Goal: Task Accomplishment & Management: Manage account settings

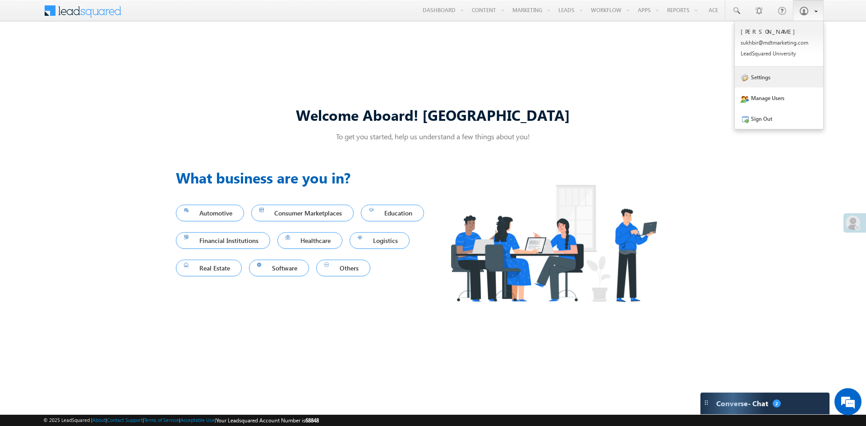
drag, startPoint x: 767, startPoint y: 78, endPoint x: 781, endPoint y: 86, distance: 16.6
click at [767, 78] on link "Settings" at bounding box center [778, 77] width 88 height 21
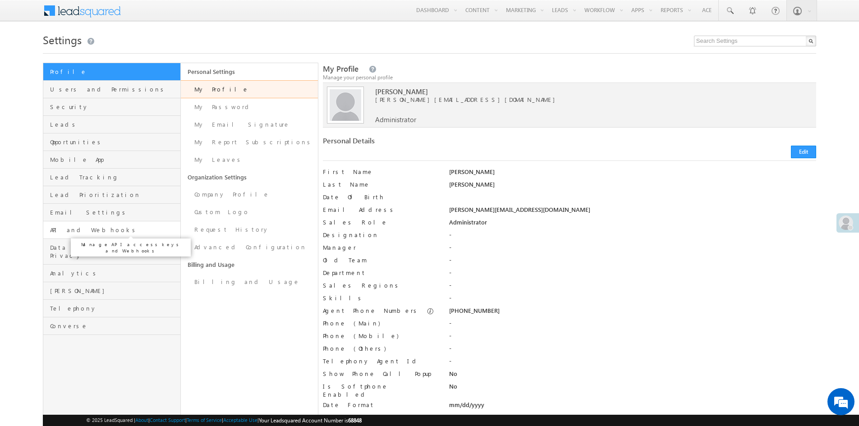
click at [64, 231] on span "API and Webhooks" at bounding box center [114, 230] width 128 height 8
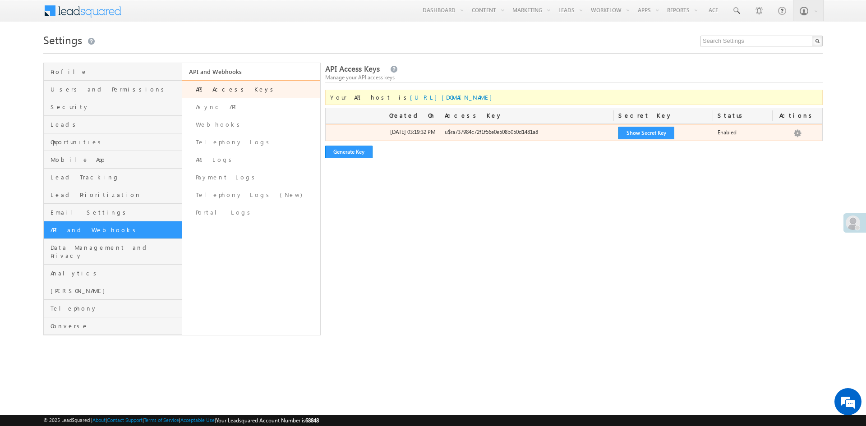
drag, startPoint x: 444, startPoint y: 133, endPoint x: 542, endPoint y: 132, distance: 98.3
click at [542, 132] on div "u$ra737984c72f1f56e0e508b050d1481a8" at bounding box center [527, 134] width 174 height 13
copy div "u$ra737984c72f1f56e0e508b050d1481a8"
click at [643, 133] on button "Show Secret Key" at bounding box center [646, 133] width 56 height 13
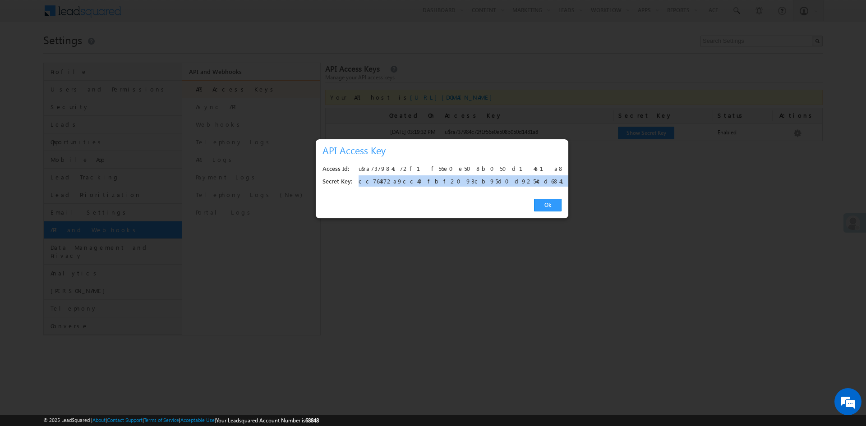
copy div "cc764372a9cc40fbf2093cb95d0d9254cd6841a7"
drag, startPoint x: 357, startPoint y: 181, endPoint x: 479, endPoint y: 182, distance: 121.7
click at [479, 182] on div "Secret Key: cc764372a9cc40fbf2093cb95d0d9254cd6841a7" at bounding box center [441, 181] width 239 height 13
click at [544, 210] on link "Ok" at bounding box center [547, 205] width 27 height 13
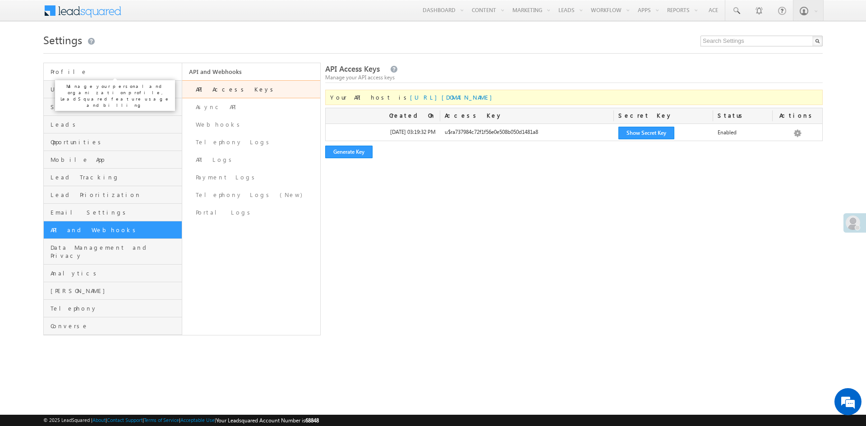
click at [73, 74] on span "Profile" at bounding box center [114, 72] width 129 height 8
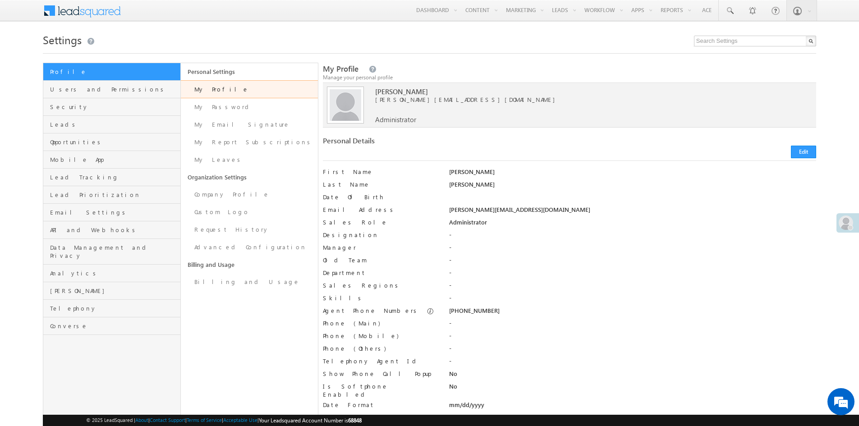
drag, startPoint x: 450, startPoint y: 208, endPoint x: 525, endPoint y: 210, distance: 74.9
click at [525, 210] on div "sukhbir@mdtmarketing.com" at bounding box center [632, 212] width 366 height 13
copy div "sukhbir@mdtmarketing.com"
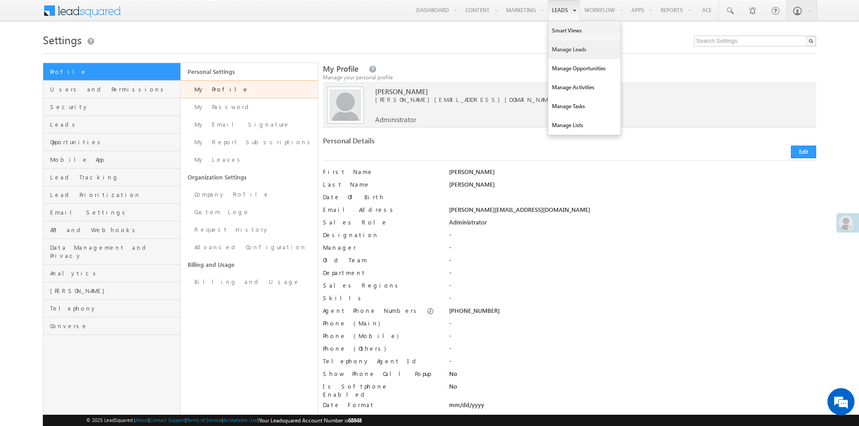
click at [555, 50] on link "Manage Leads" at bounding box center [584, 49] width 72 height 19
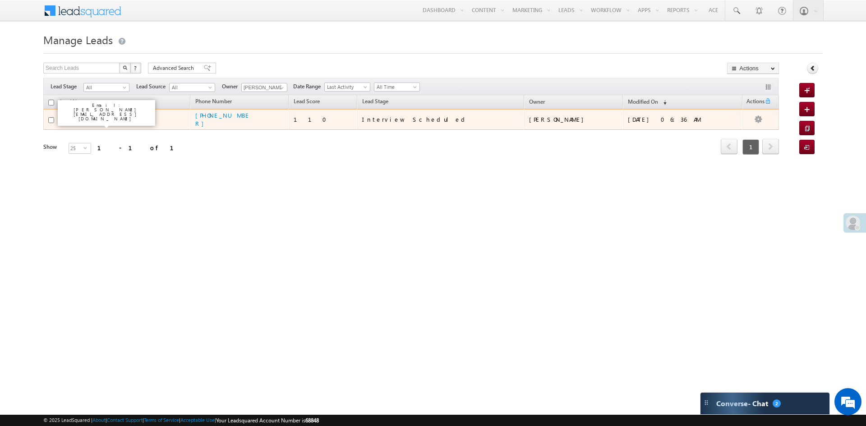
click at [78, 121] on link "SSK Test Try 1" at bounding box center [86, 119] width 31 height 7
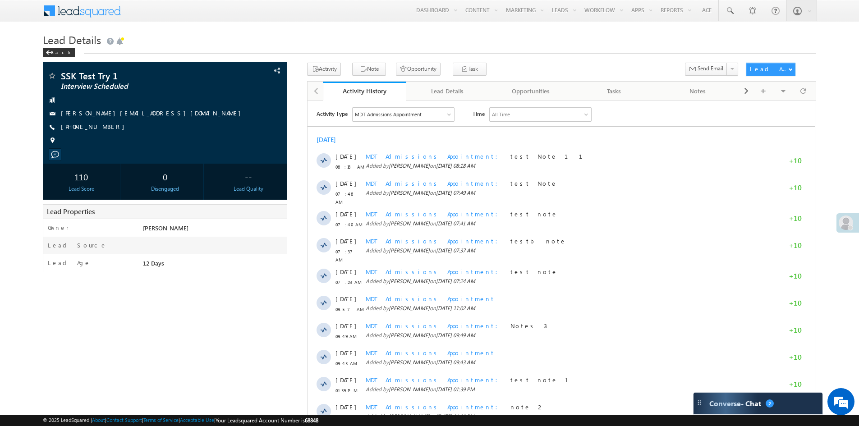
click at [450, 115] on div at bounding box center [449, 114] width 5 height 5
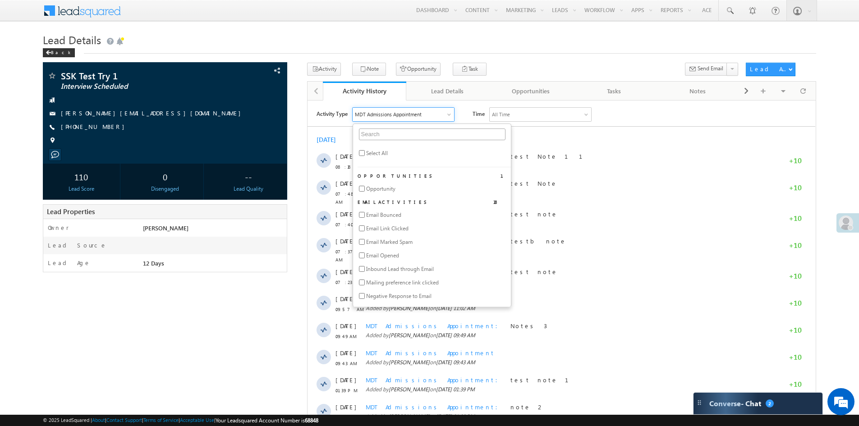
click at [376, 150] on span "Select All" at bounding box center [377, 153] width 22 height 8
checkbox input "true"
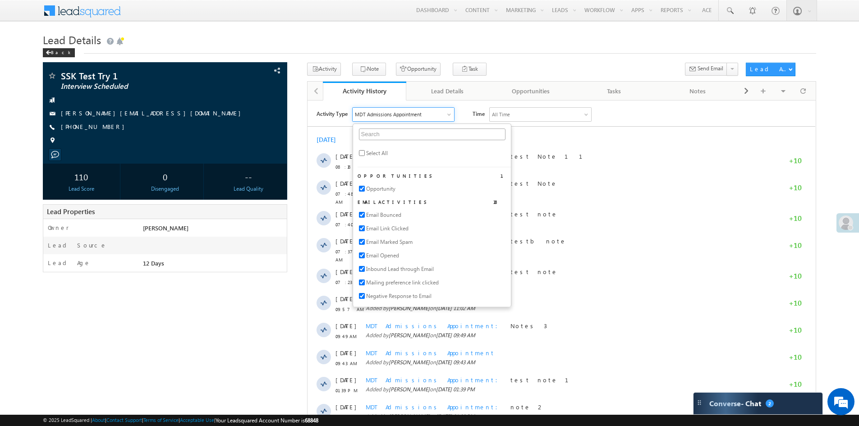
checkbox input "true"
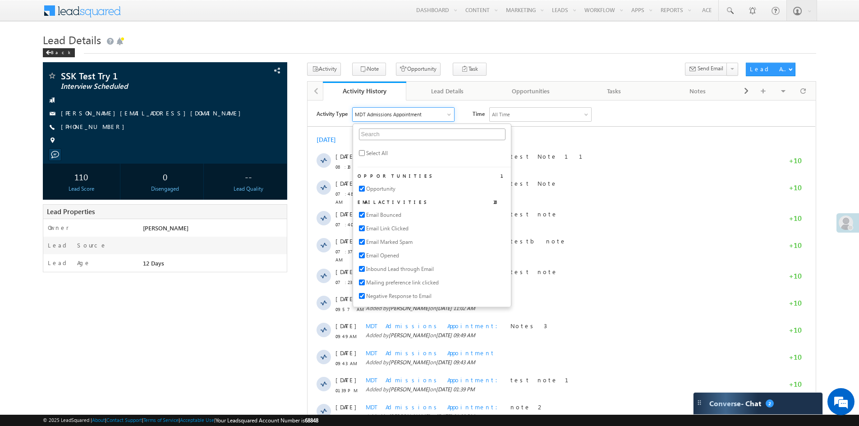
checkbox input "true"
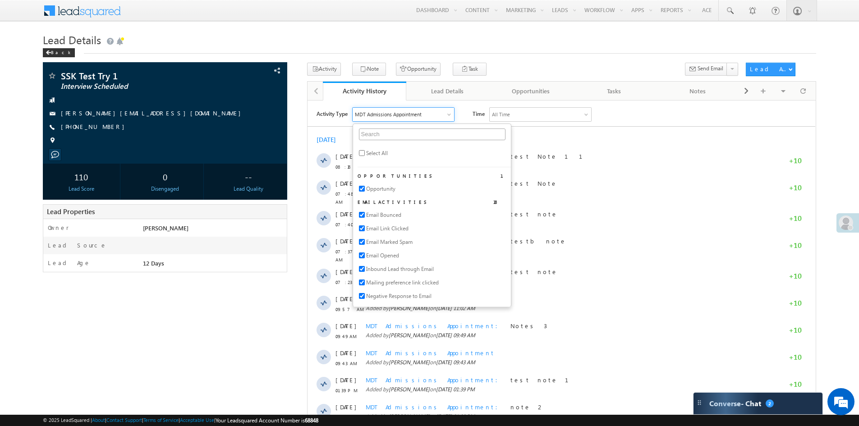
checkbox input "true"
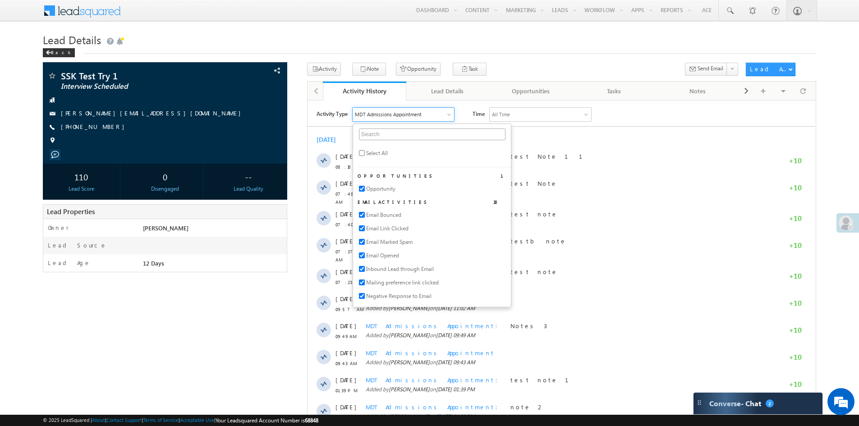
checkbox input "true"
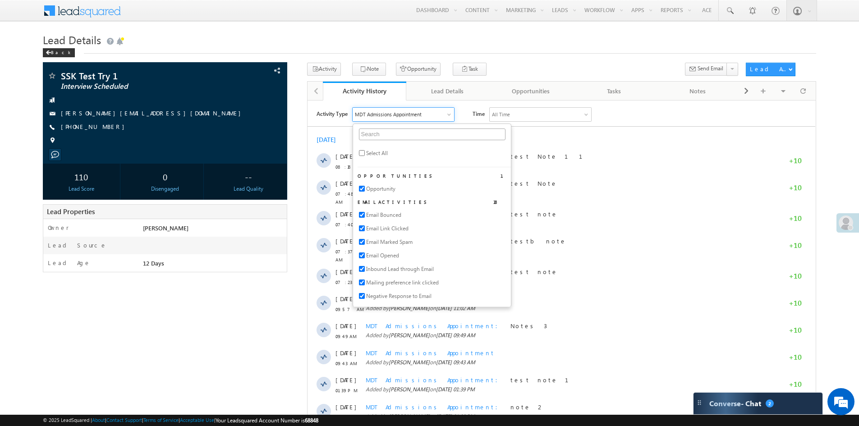
checkbox input "true"
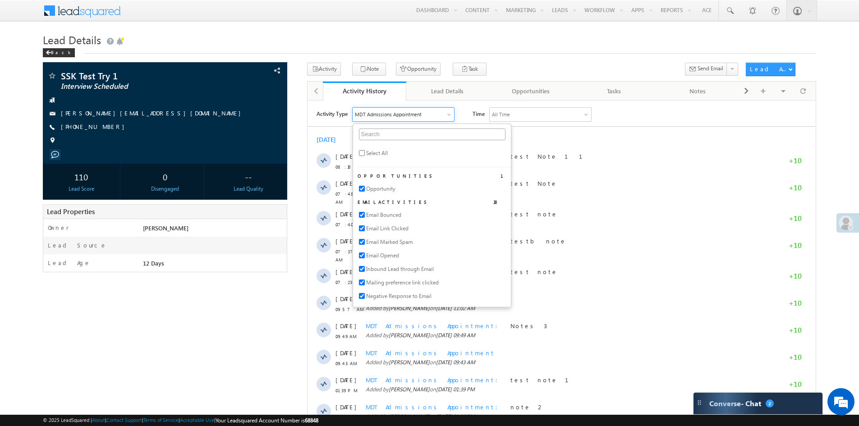
checkbox input "true"
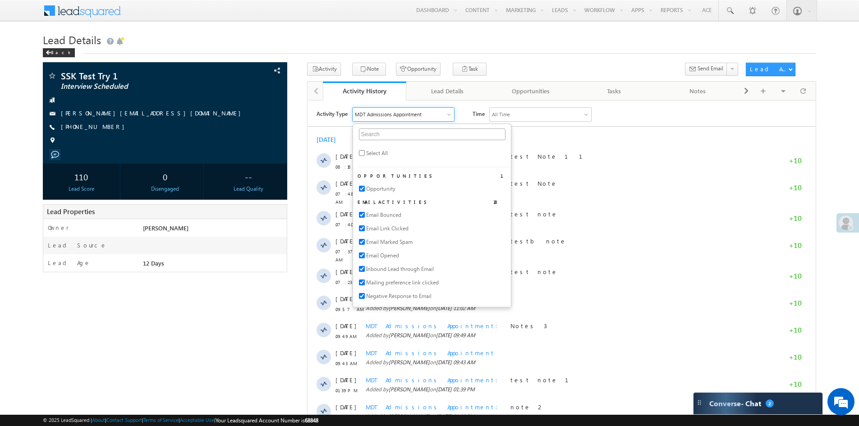
checkbox input "true"
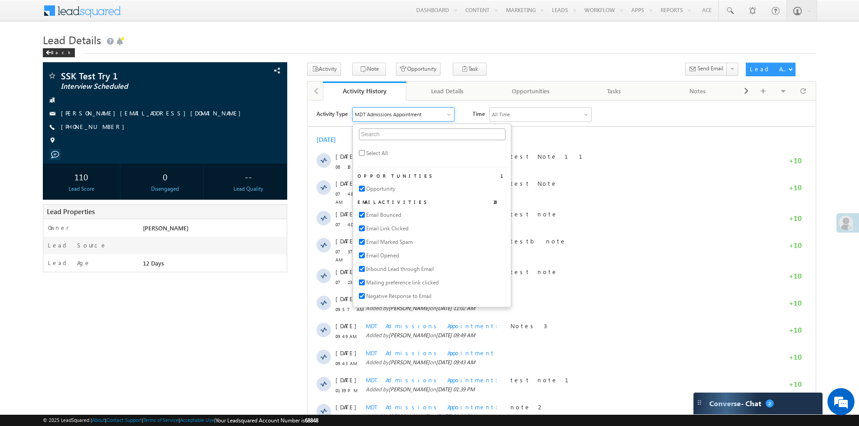
checkbox input "true"
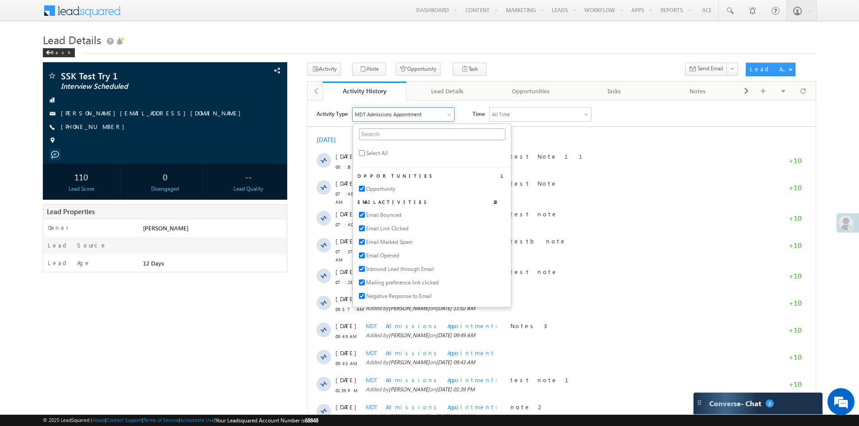
checkbox input "true"
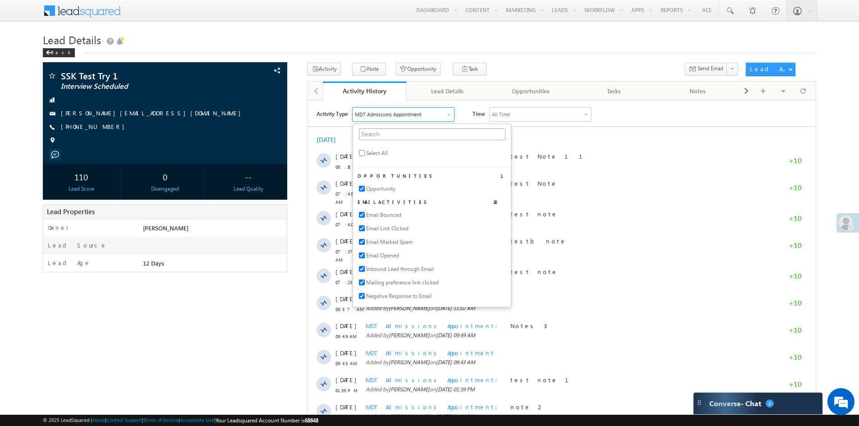
checkbox input "true"
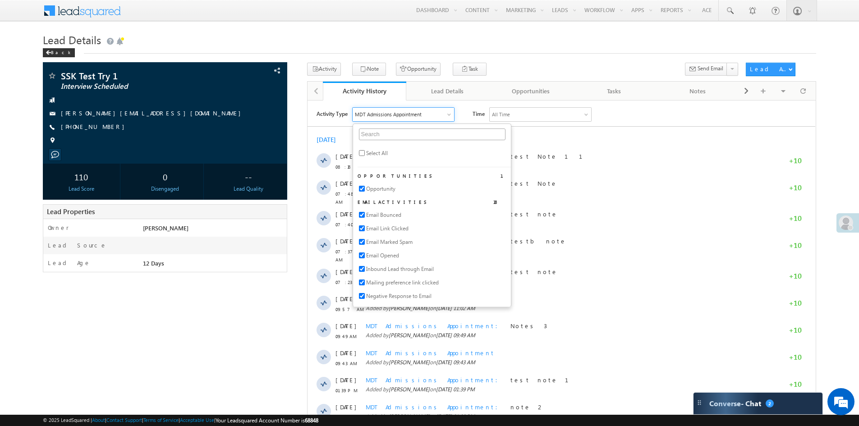
checkbox input "true"
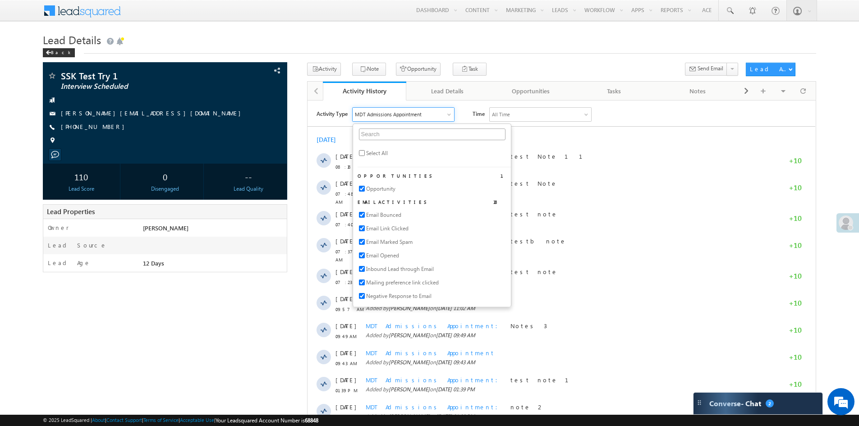
checkbox input "true"
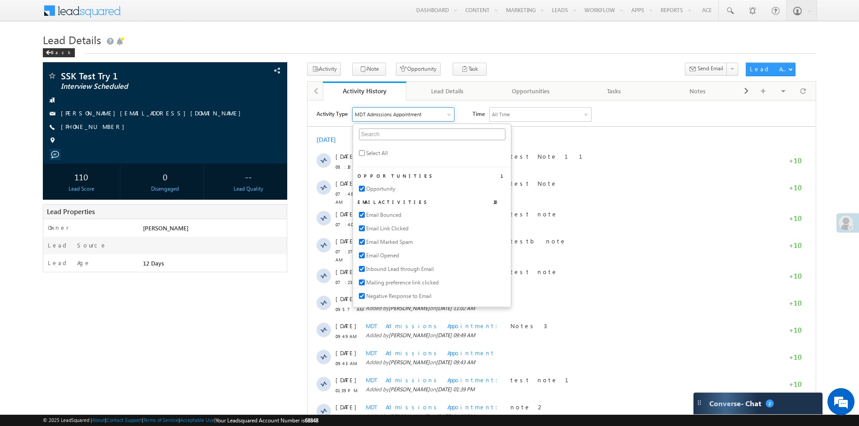
checkbox input "true"
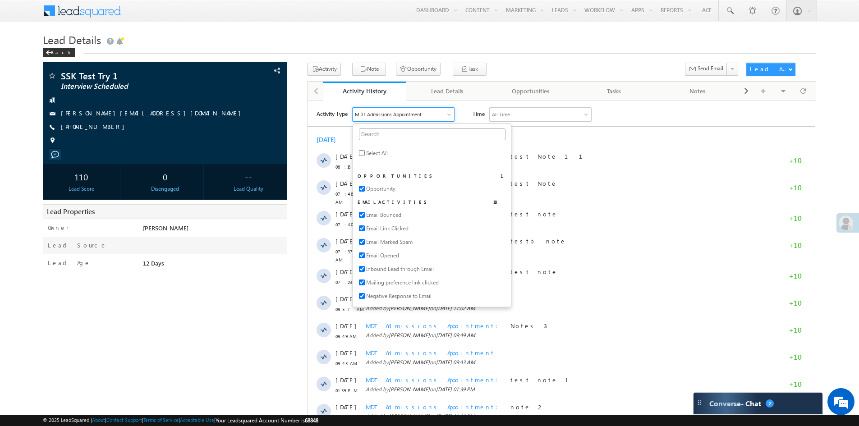
checkbox input "true"
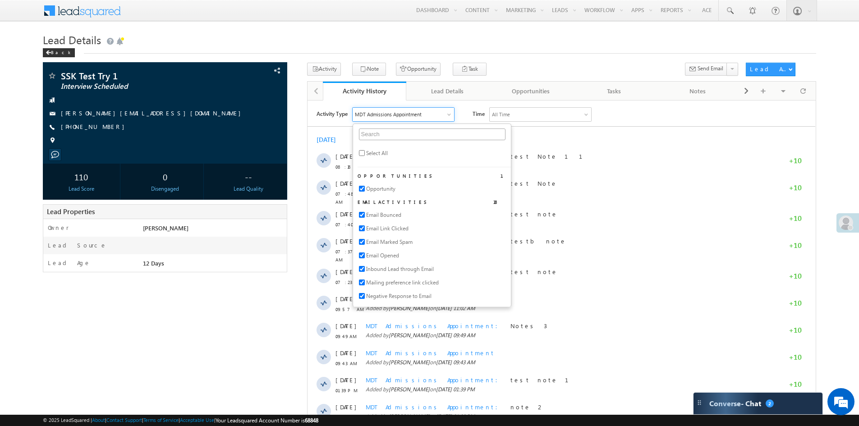
checkbox input "true"
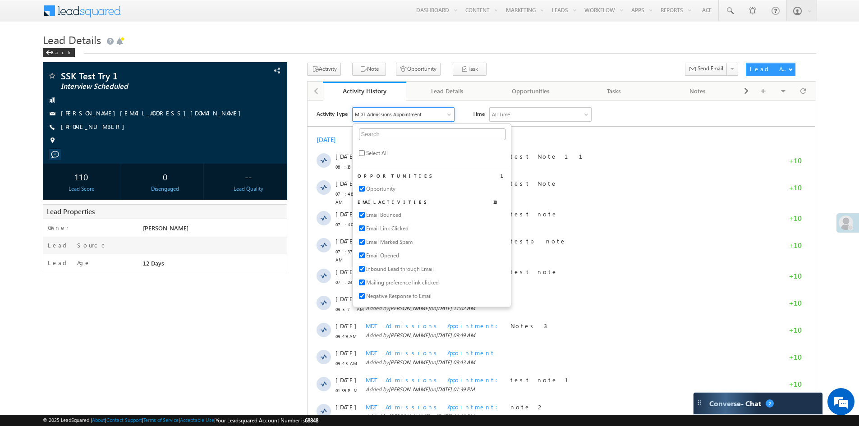
checkbox input "true"
click at [621, 115] on div "Activity Type All Selected Select All Opportunities 1 Opportunity Email Activit…" at bounding box center [565, 114] width 499 height 14
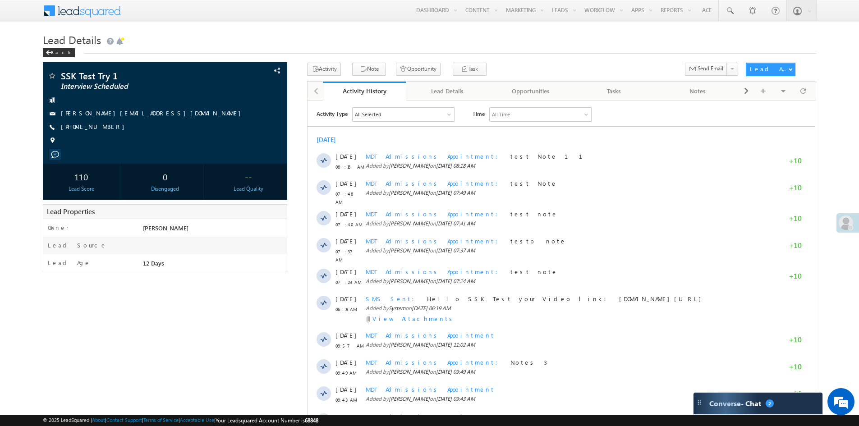
click at [589, 114] on div "All Time" at bounding box center [540, 114] width 101 height 14
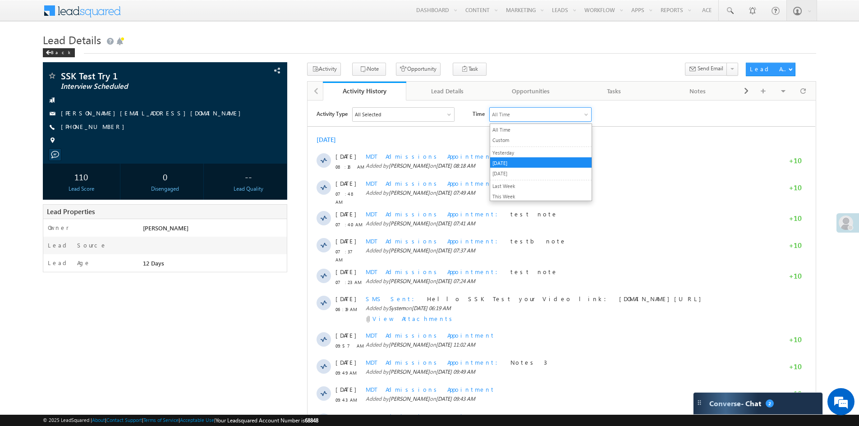
click at [508, 163] on li "Today" at bounding box center [540, 162] width 101 height 10
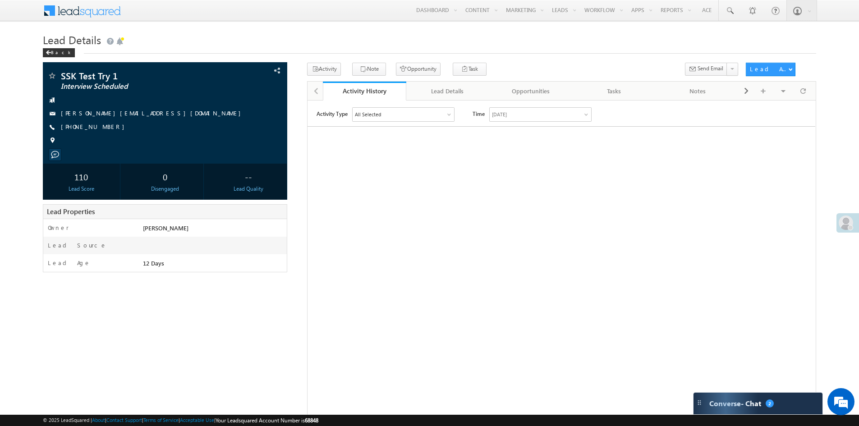
click at [449, 112] on div at bounding box center [449, 114] width 5 height 5
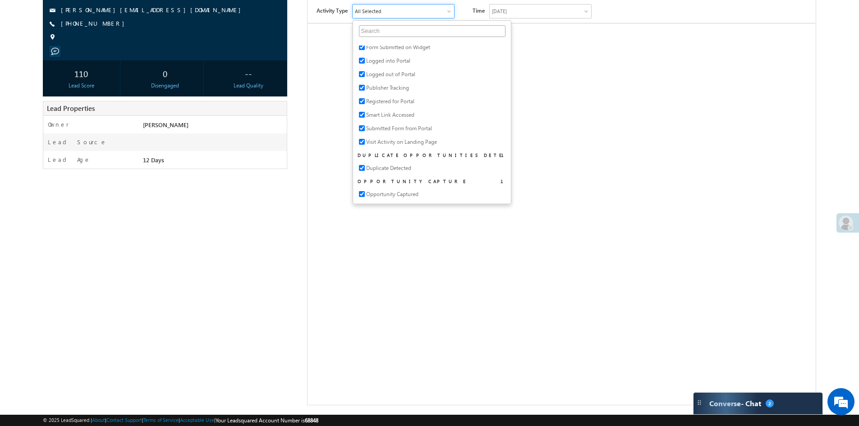
scroll to position [105, 0]
click at [605, 196] on div "Activity Type All Selected Select All Opportunities 1 Opportunity Email Activit…" at bounding box center [561, 114] width 508 height 225
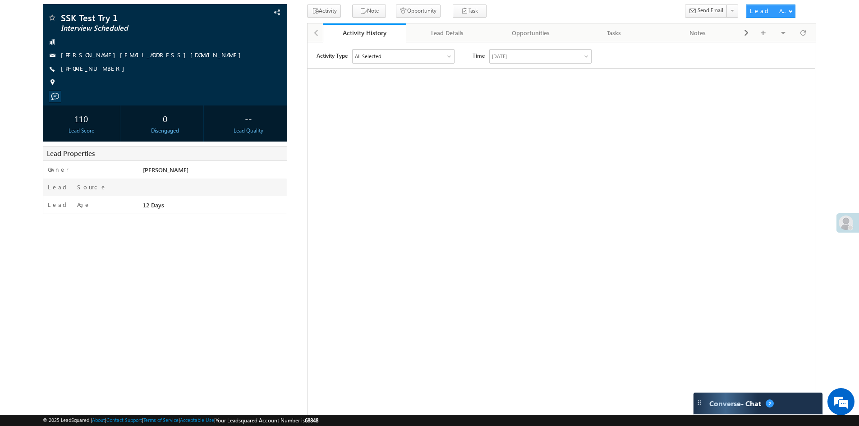
scroll to position [0, 0]
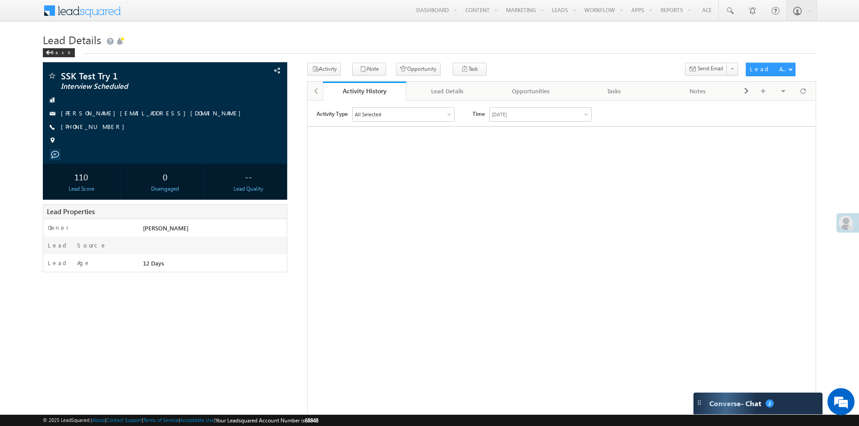
click at [450, 114] on div at bounding box center [449, 114] width 5 height 5
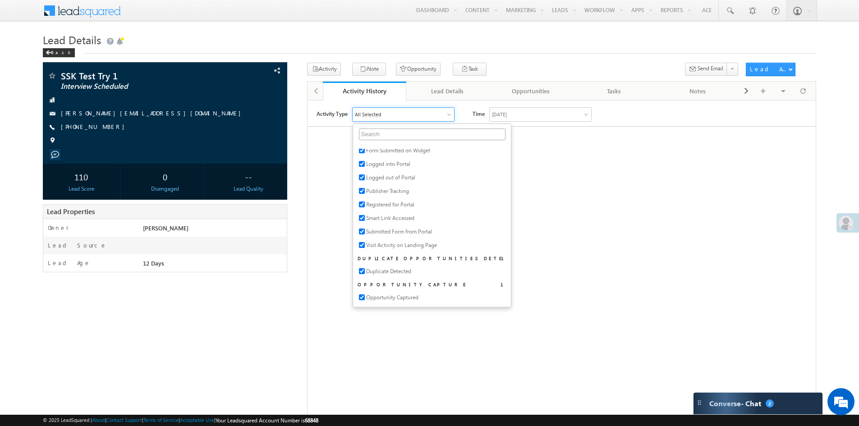
click at [450, 114] on div at bounding box center [449, 114] width 5 height 5
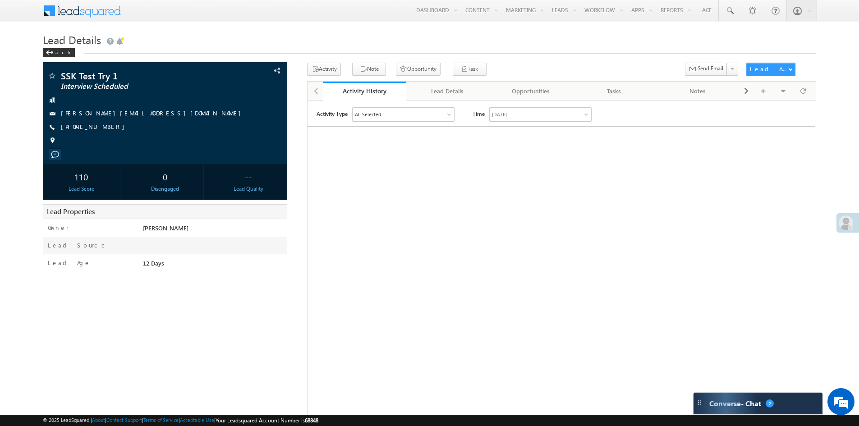
click at [588, 114] on div at bounding box center [586, 114] width 5 height 5
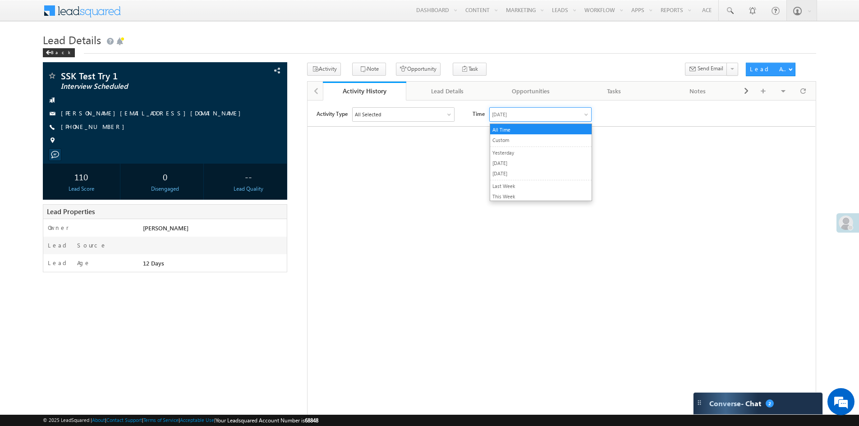
click at [551, 129] on li "All Time" at bounding box center [540, 129] width 101 height 10
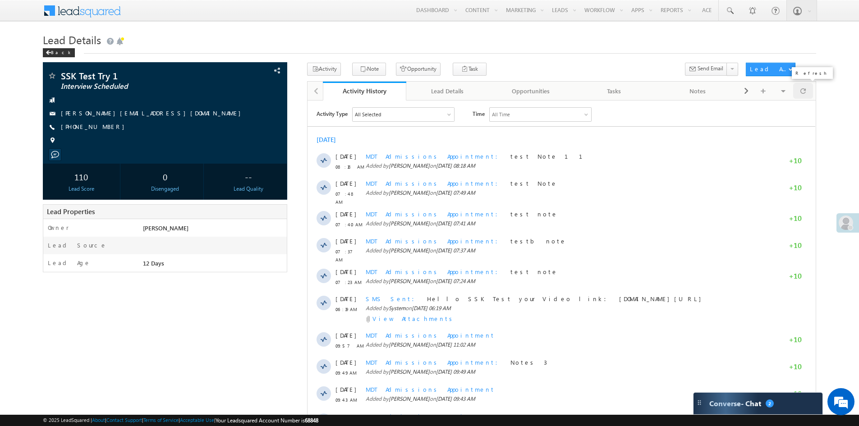
click at [802, 92] on span at bounding box center [802, 91] width 5 height 16
click at [802, 90] on span at bounding box center [802, 91] width 5 height 16
click at [213, 49] on div "Back" at bounding box center [429, 51] width 773 height 6
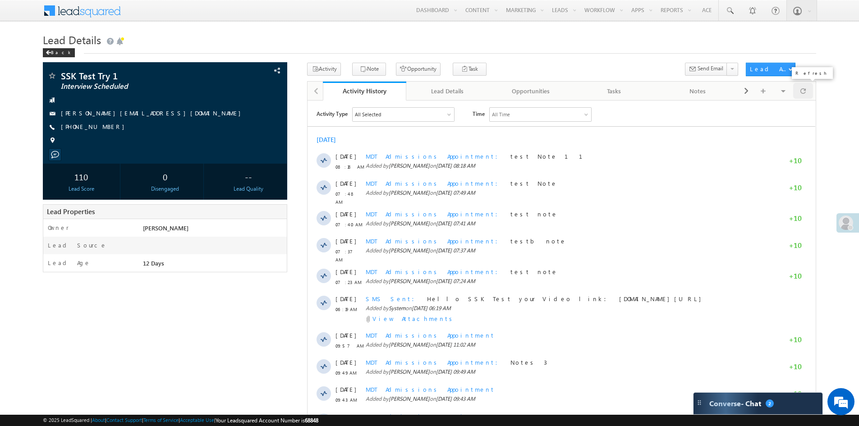
click at [803, 90] on span at bounding box center [802, 91] width 5 height 16
click at [730, 69] on button at bounding box center [732, 69] width 12 height 13
click at [712, 69] on span "Send Email" at bounding box center [710, 68] width 26 height 8
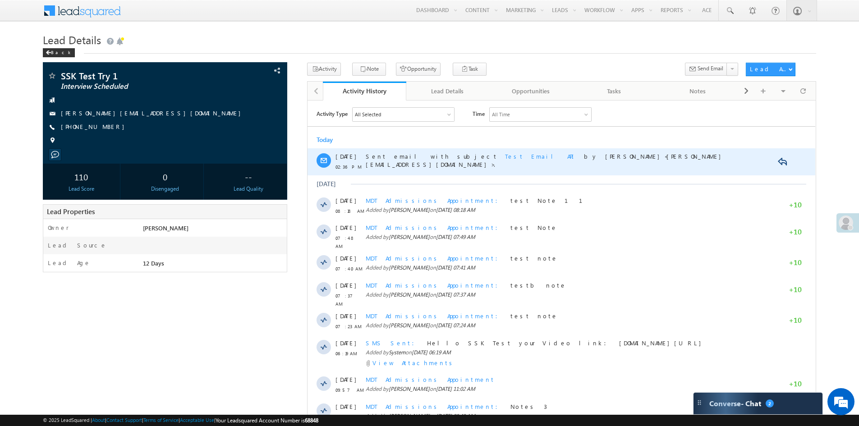
click at [505, 157] on span "Test Email API" at bounding box center [541, 156] width 72 height 8
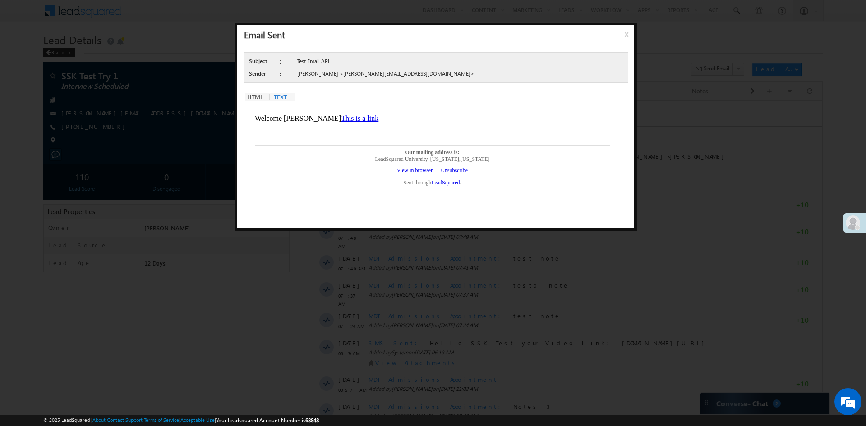
click at [279, 93] on link "TEXT" at bounding box center [282, 97] width 25 height 8
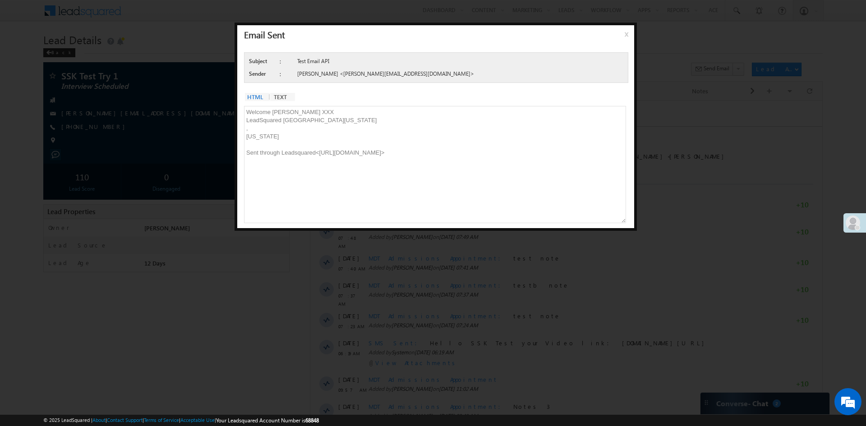
click at [257, 97] on link "HTML" at bounding box center [257, 97] width 25 height 8
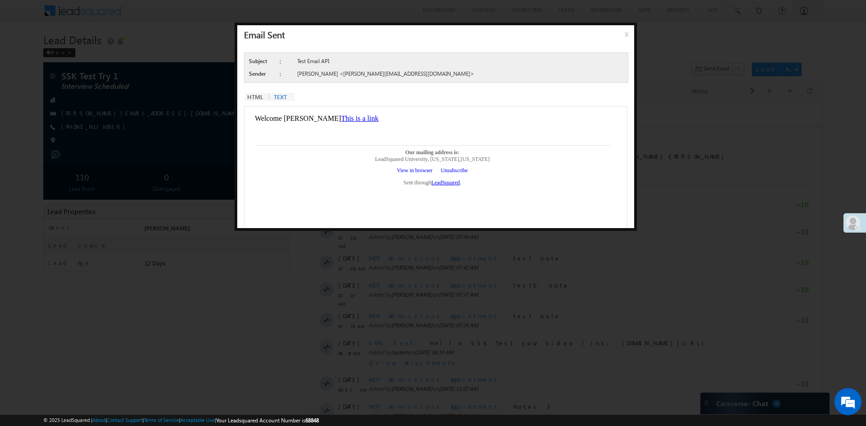
click at [627, 34] on span "x" at bounding box center [627, 37] width 7 height 16
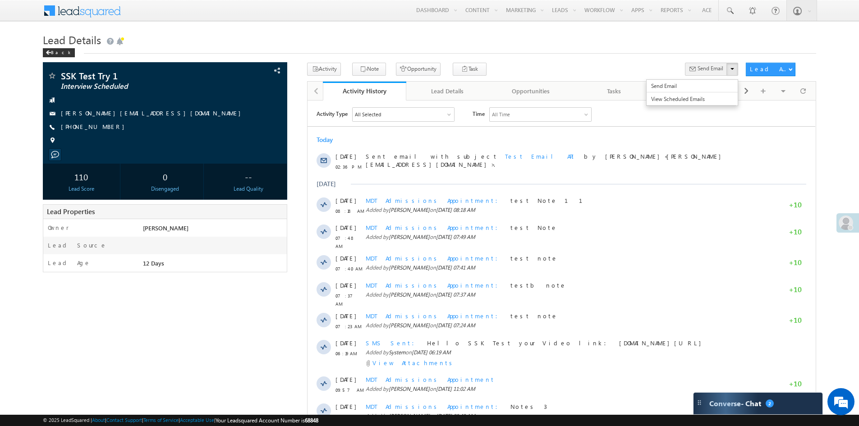
click at [708, 70] on span "Send Email" at bounding box center [710, 68] width 26 height 8
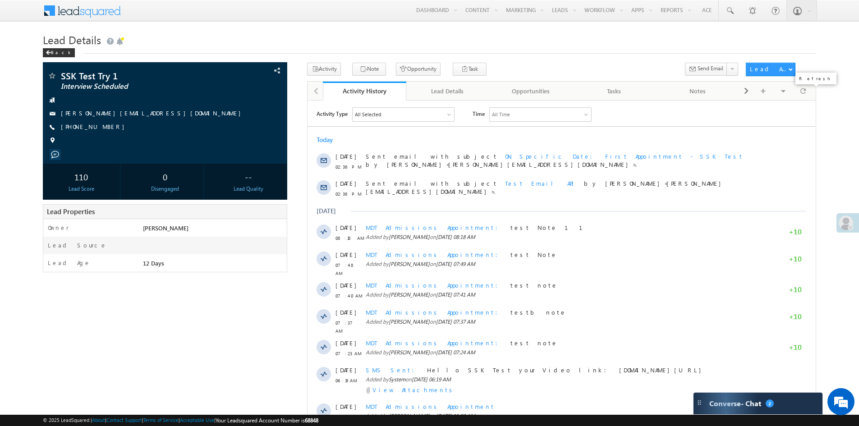
click at [804, 94] on span at bounding box center [802, 91] width 5 height 16
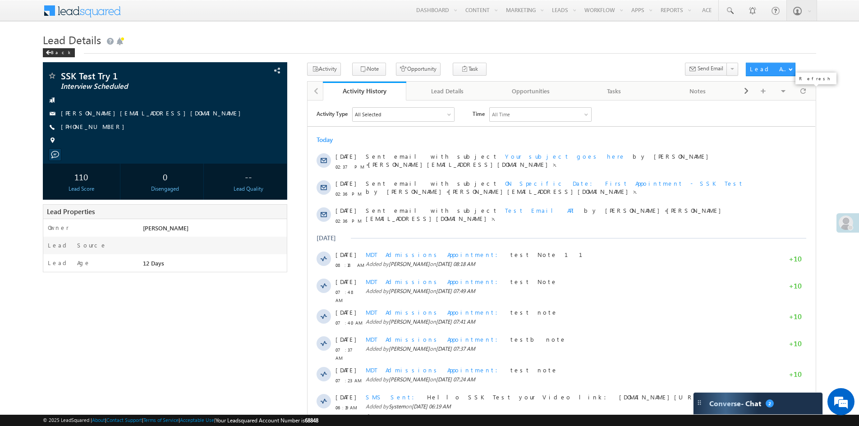
click at [804, 94] on span at bounding box center [802, 91] width 5 height 16
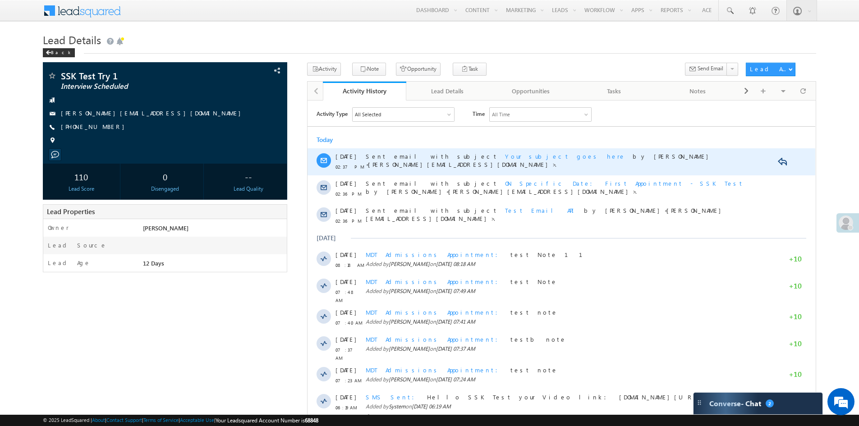
click at [505, 155] on span "Your subject goes here" at bounding box center [565, 156] width 120 height 8
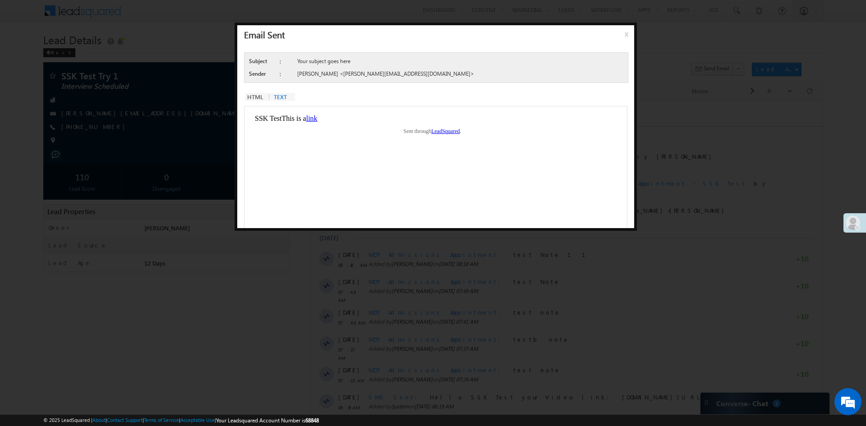
click at [691, 212] on div at bounding box center [433, 213] width 866 height 426
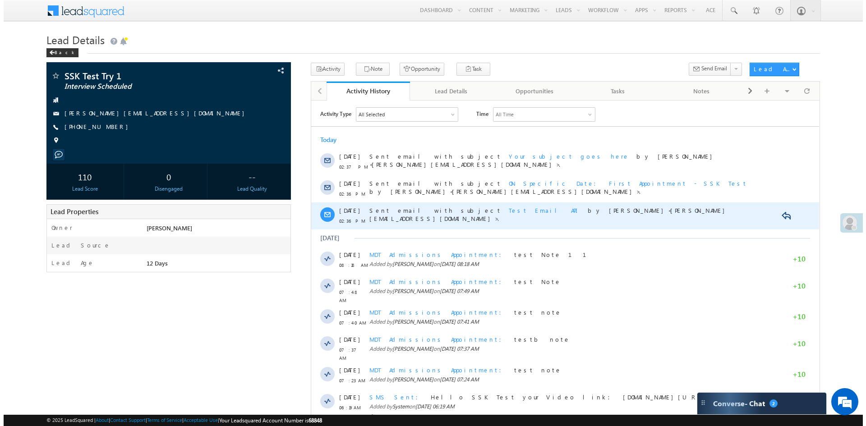
click at [508, 209] on span "Test Email API" at bounding box center [544, 210] width 72 height 8
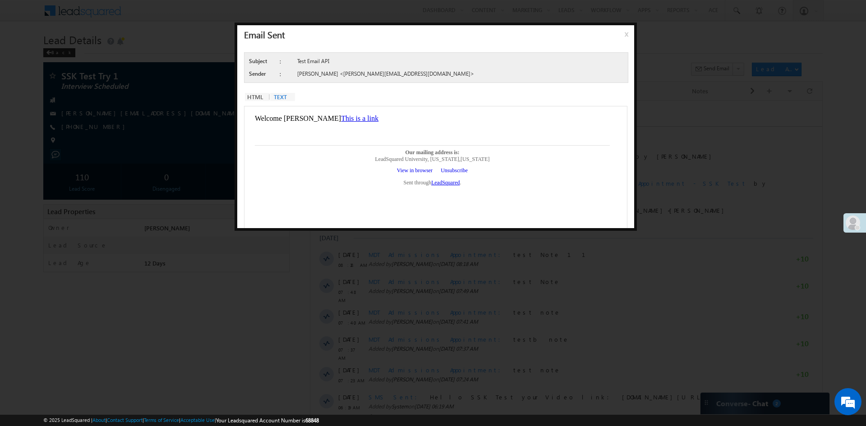
click at [625, 36] on span "x" at bounding box center [627, 37] width 7 height 16
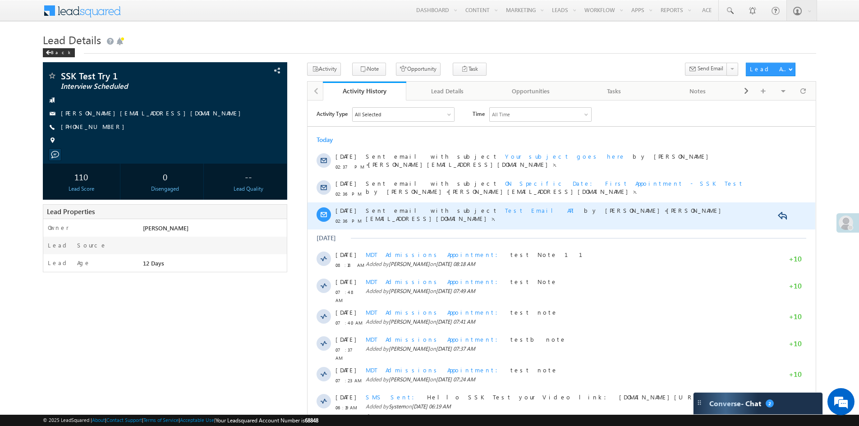
click at [505, 208] on span "Test Email API" at bounding box center [541, 210] width 72 height 8
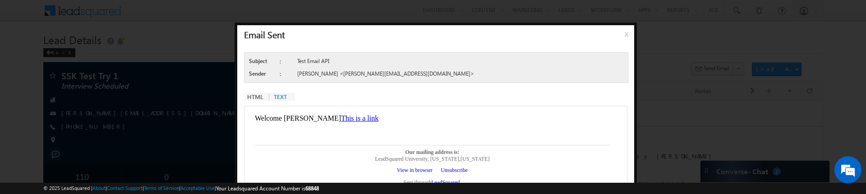
click at [625, 36] on span "x" at bounding box center [627, 37] width 7 height 16
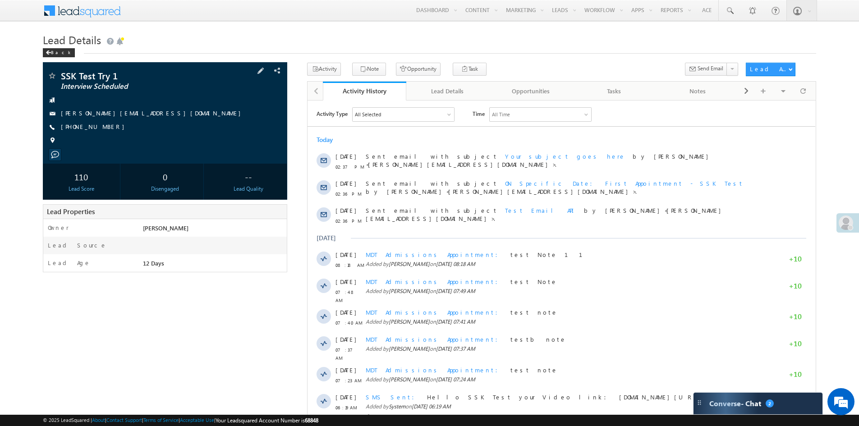
drag, startPoint x: 62, startPoint y: 128, endPoint x: 178, endPoint y: 127, distance: 115.9
click at [135, 127] on div "+91-9980525502" at bounding box center [164, 127] width 235 height 9
click at [178, 127] on div "+91-9980525502" at bounding box center [164, 127] width 235 height 9
click at [803, 92] on span at bounding box center [802, 91] width 5 height 16
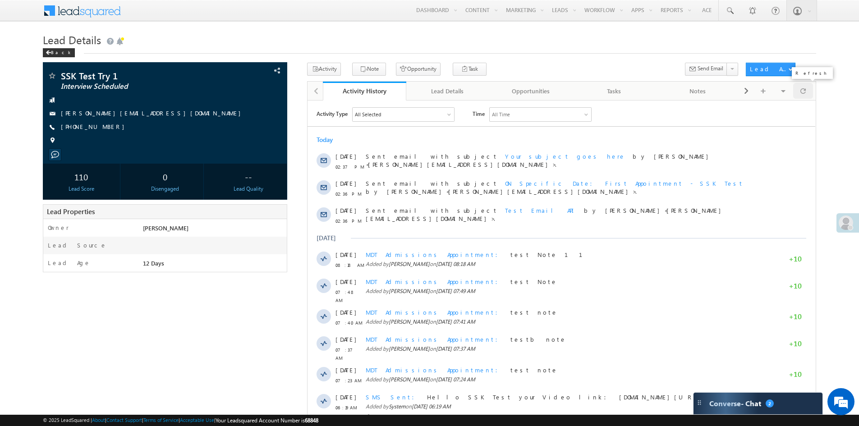
click at [803, 92] on span at bounding box center [802, 91] width 5 height 16
click at [807, 90] on div at bounding box center [803, 91] width 20 height 16
click at [802, 87] on span at bounding box center [802, 91] width 5 height 16
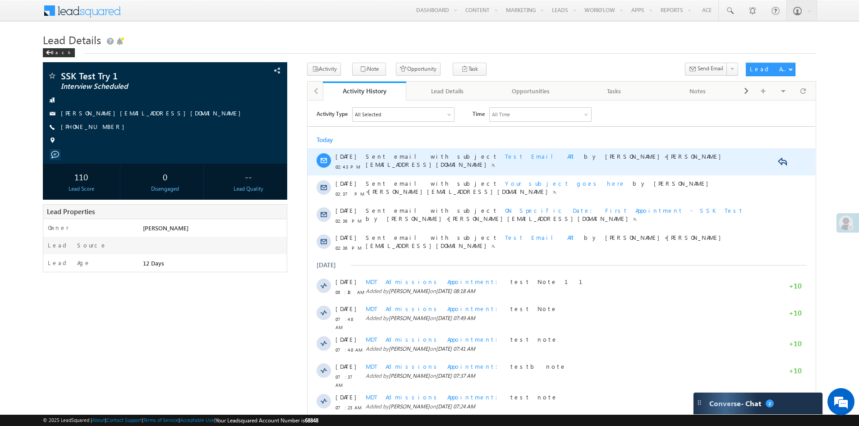
click at [505, 157] on span "Test Email API" at bounding box center [541, 156] width 72 height 8
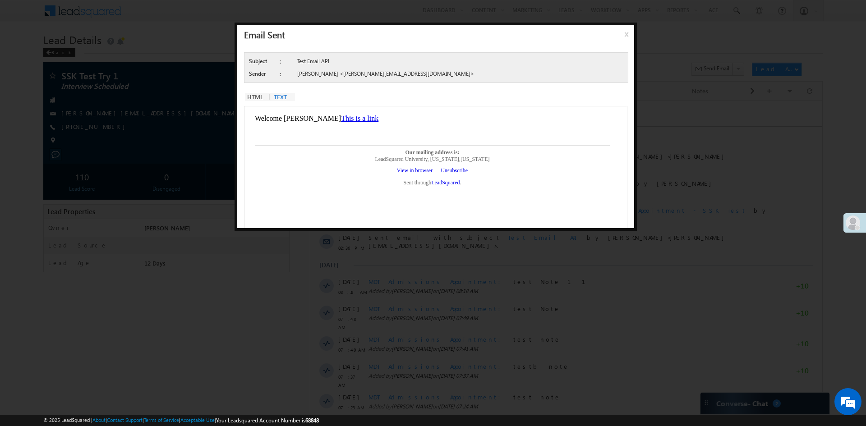
click at [278, 94] on link "TEXT" at bounding box center [282, 97] width 25 height 8
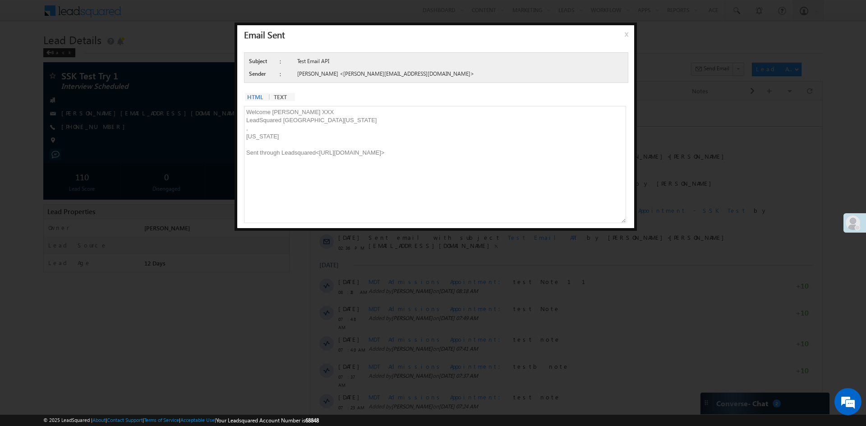
click at [257, 96] on link "HTML" at bounding box center [257, 97] width 25 height 8
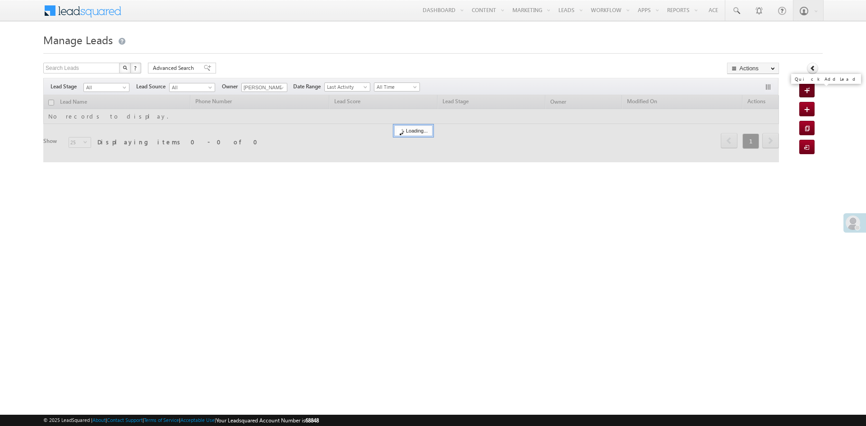
click at [806, 90] on span at bounding box center [808, 91] width 9 height 9
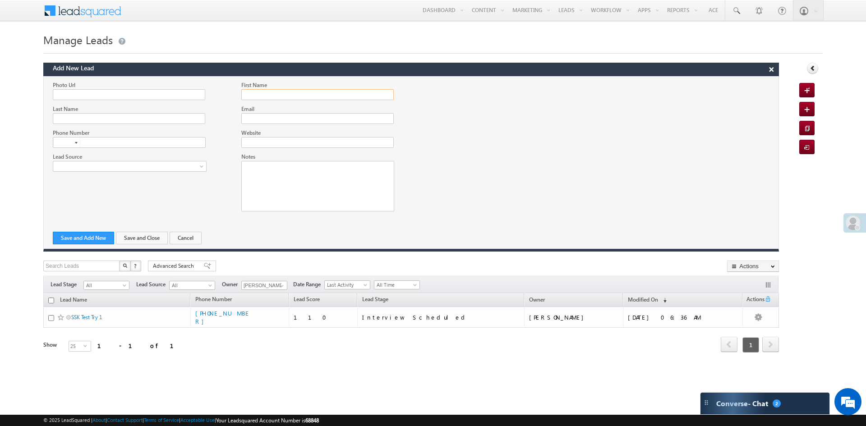
click at [260, 93] on input "First Name" at bounding box center [317, 94] width 152 height 11
type input "Sukhbir"
type input "Kalsi"
type input "[PERSON_NAME][EMAIL_ADDRESS][PERSON_NAME][DOMAIN_NAME]"
click at [126, 119] on input "Kalsi" at bounding box center [129, 118] width 152 height 11
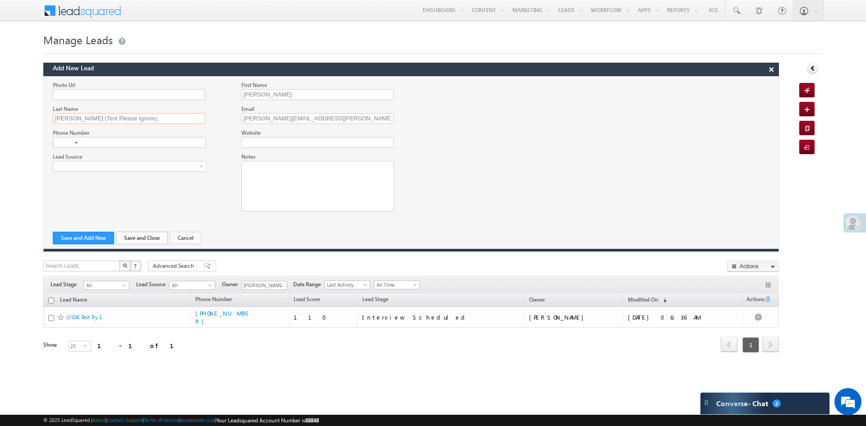
type input "Kalsi (Test Please Ignore)"
click at [135, 237] on button "Save and Close" at bounding box center [142, 238] width 52 height 13
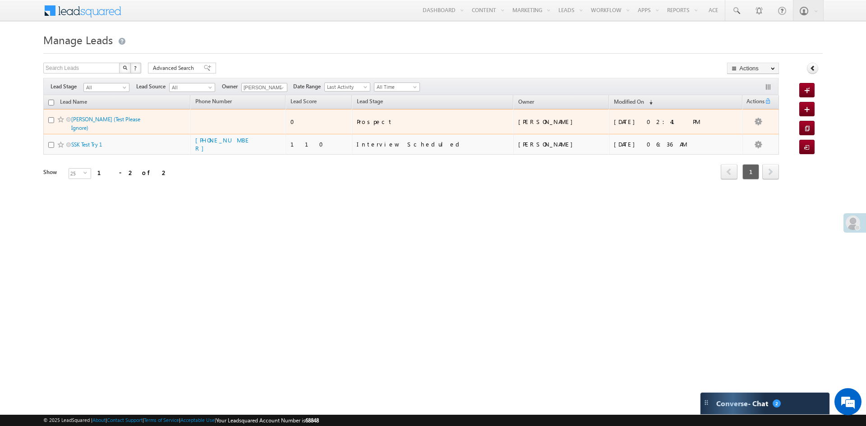
drag, startPoint x: 615, startPoint y: 122, endPoint x: 682, endPoint y: 122, distance: 67.2
click at [682, 122] on div "08/11/2025 02:41 PM" at bounding box center [676, 122] width 124 height 8
click at [111, 119] on link "[PERSON_NAME] (Test Please Ignore)" at bounding box center [105, 123] width 69 height 15
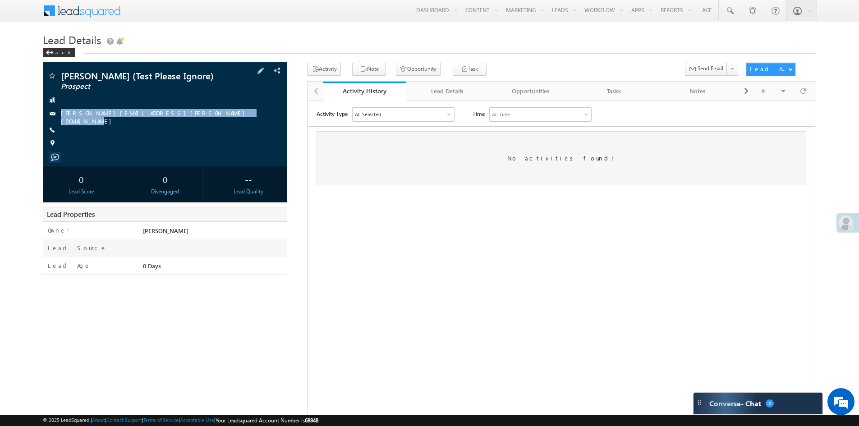
copy div "[PERSON_NAME][EMAIL_ADDRESS][PERSON_NAME][DOMAIN_NAME]"
drag, startPoint x: 60, startPoint y: 115, endPoint x: 123, endPoint y: 116, distance: 62.2
click at [123, 116] on div "[PERSON_NAME][EMAIL_ADDRESS][PERSON_NAME][DOMAIN_NAME]" at bounding box center [164, 113] width 235 height 9
click at [806, 89] on div at bounding box center [803, 91] width 20 height 16
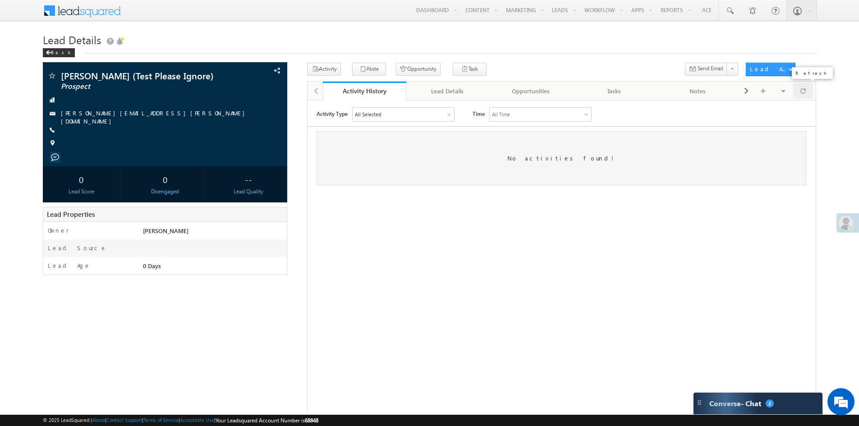
click at [804, 90] on span at bounding box center [802, 91] width 5 height 16
click at [801, 92] on span at bounding box center [802, 91] width 5 height 16
click at [448, 113] on div at bounding box center [449, 114] width 5 height 5
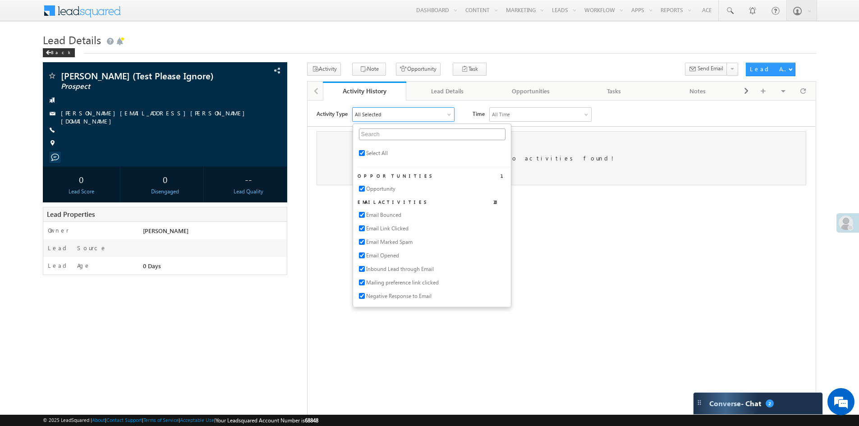
click at [592, 134] on div "No activities found!" at bounding box center [561, 158] width 490 height 54
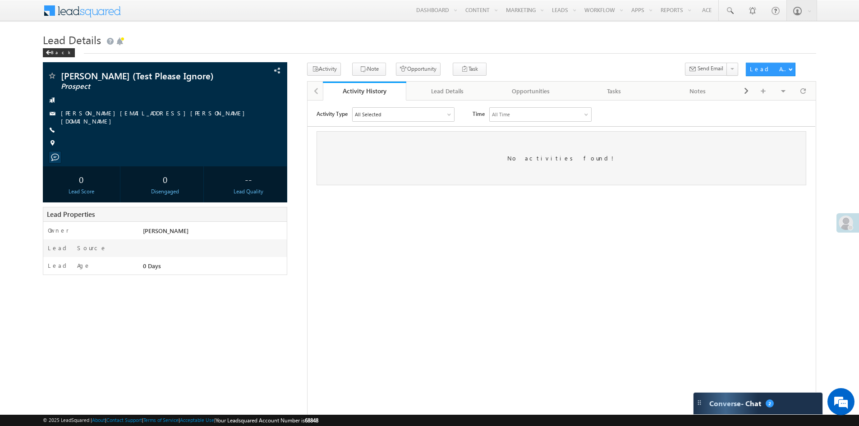
click at [662, 115] on div "Activity Type All Selected Select All Opportunities 1 Opportunity Email Activit…" at bounding box center [565, 114] width 499 height 14
click at [806, 89] on div at bounding box center [803, 91] width 20 height 16
click at [569, 233] on div "Activity Type All Selected Select All Opportunities 1 Opportunity Email Activit…" at bounding box center [561, 219] width 508 height 225
click at [806, 88] on span at bounding box center [802, 91] width 5 height 16
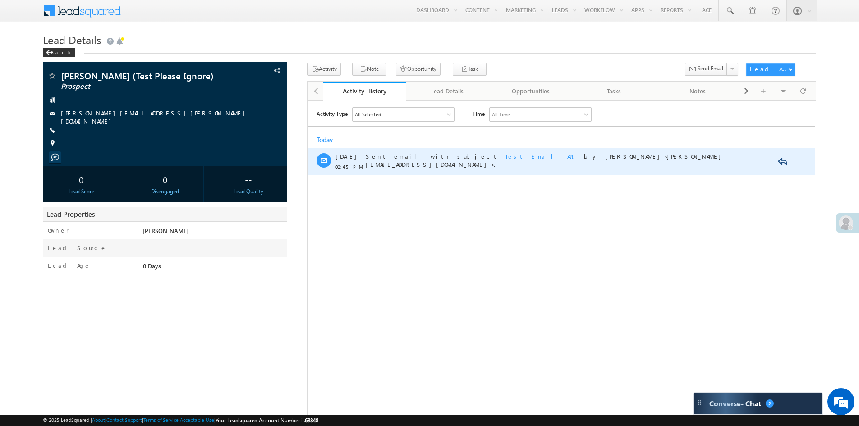
click at [505, 156] on span "Test Email API" at bounding box center [541, 156] width 72 height 8
